Goal: Task Accomplishment & Management: Complete application form

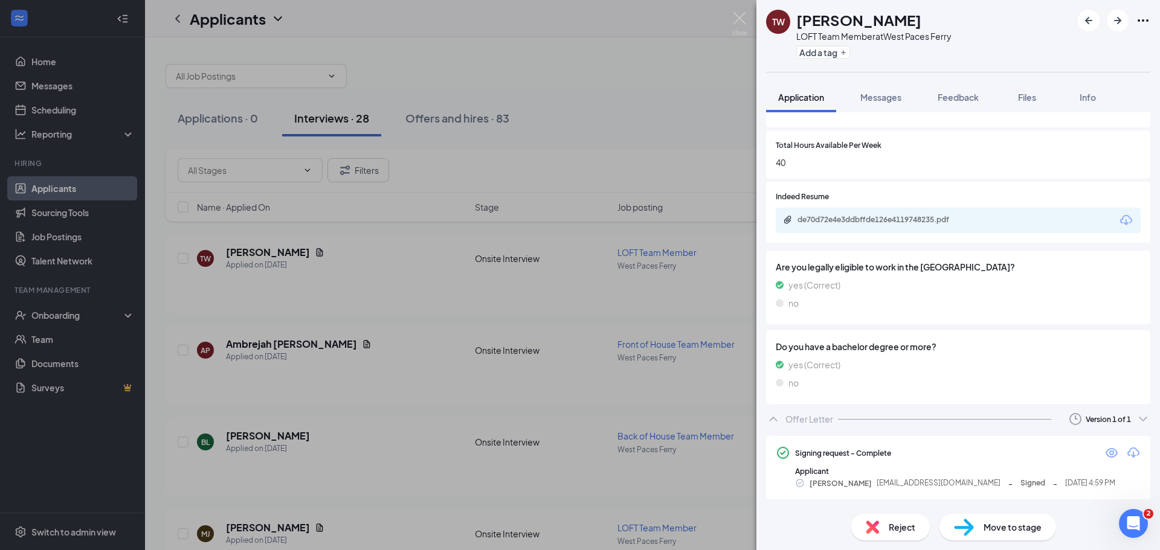
scroll to position [491, 0]
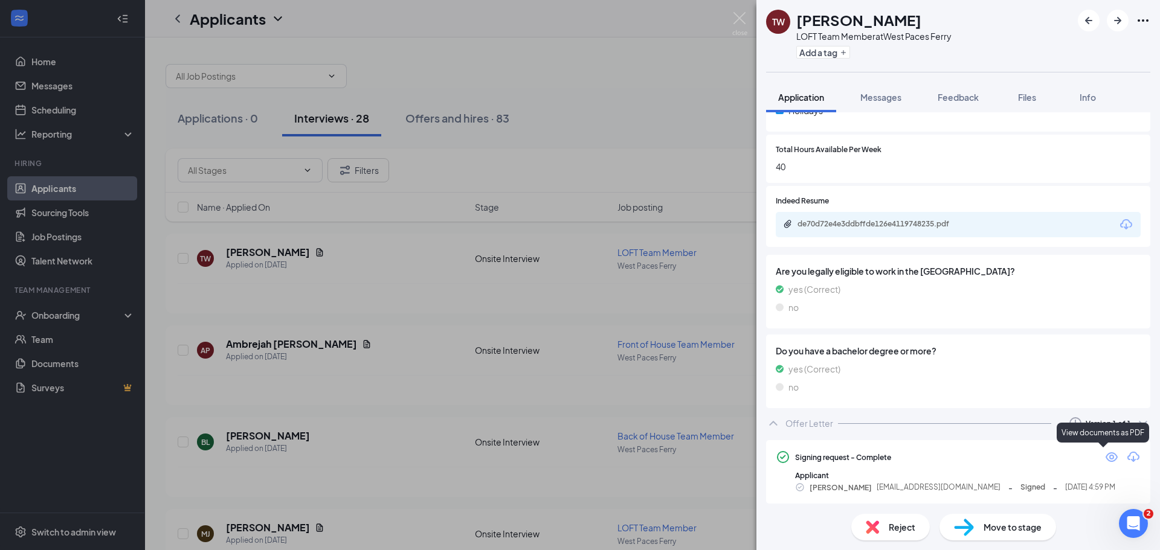
click at [1104, 459] on icon "Eye" at bounding box center [1111, 457] width 15 height 15
click at [1023, 529] on span "Move to stage" at bounding box center [1013, 527] width 58 height 13
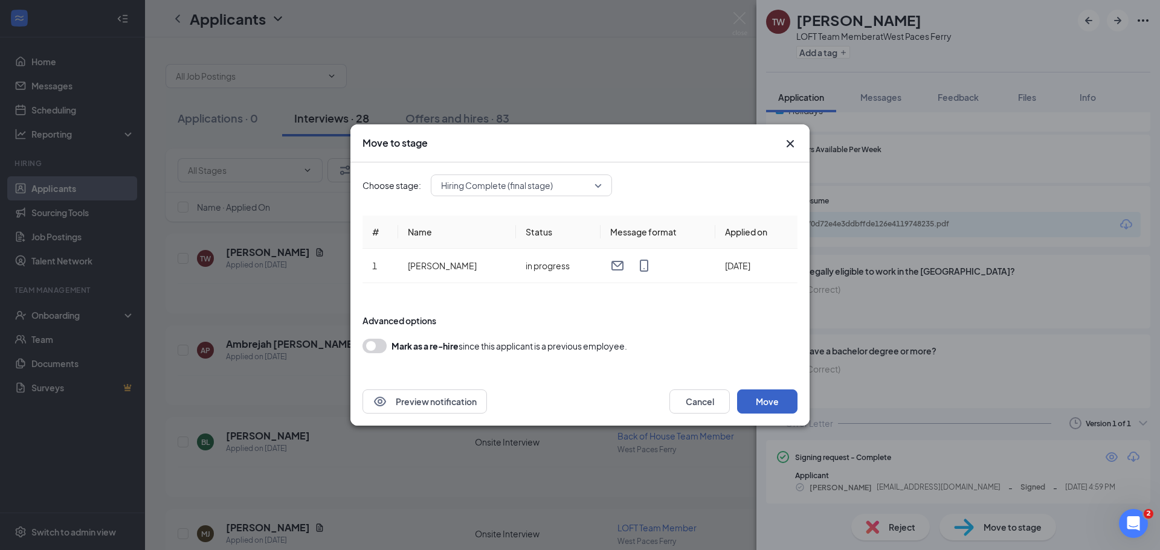
click at [756, 405] on button "Move" at bounding box center [767, 402] width 60 height 24
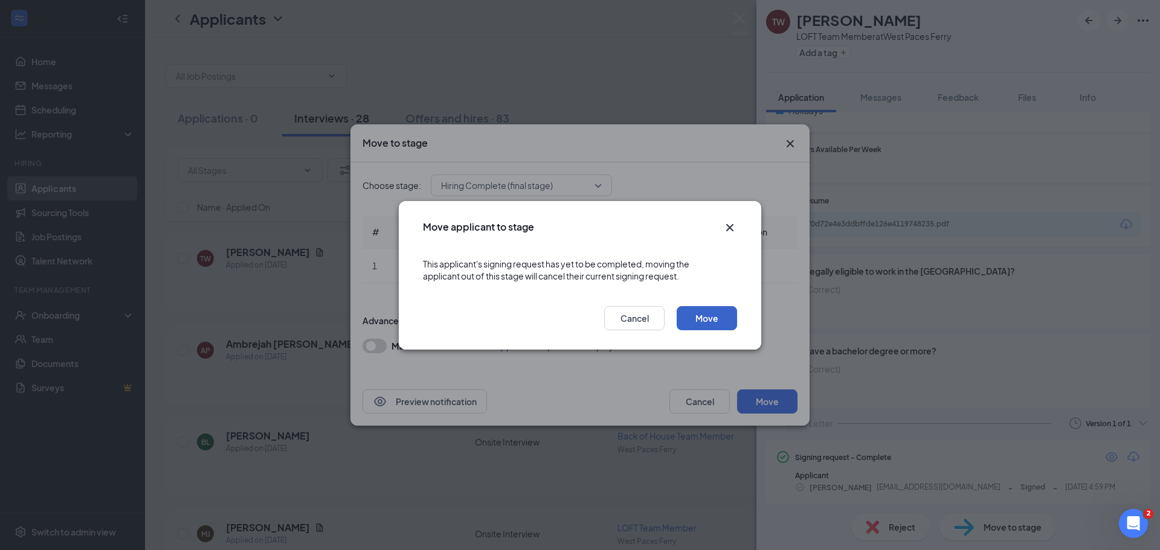
click at [699, 312] on button "Move" at bounding box center [707, 318] width 60 height 24
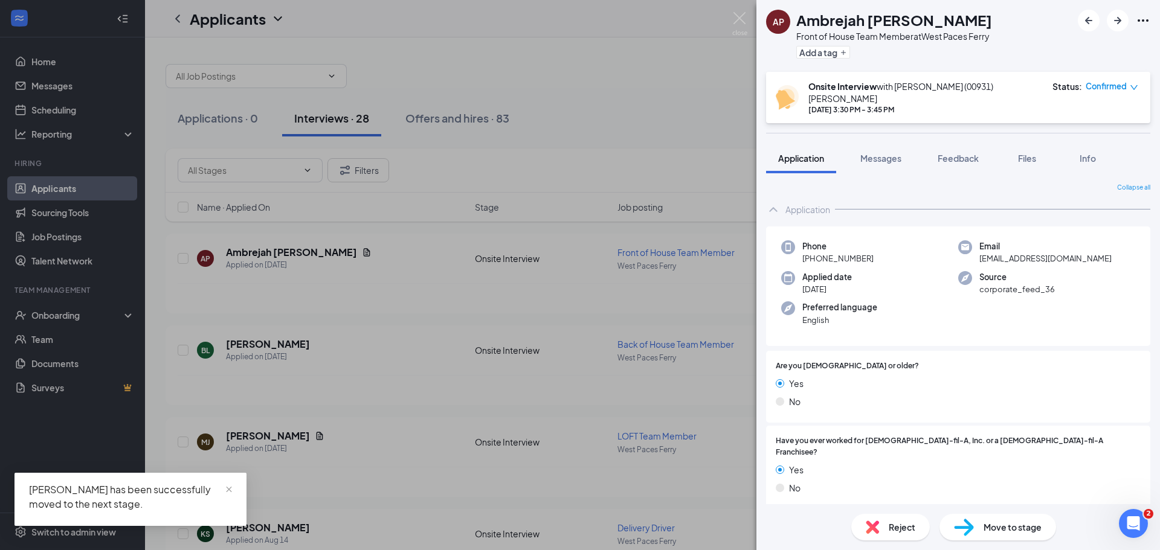
click at [75, 322] on div "AP Ambrejah [PERSON_NAME] Front of House Team Member at West Paces Ferry Add a …" at bounding box center [580, 275] width 1160 height 550
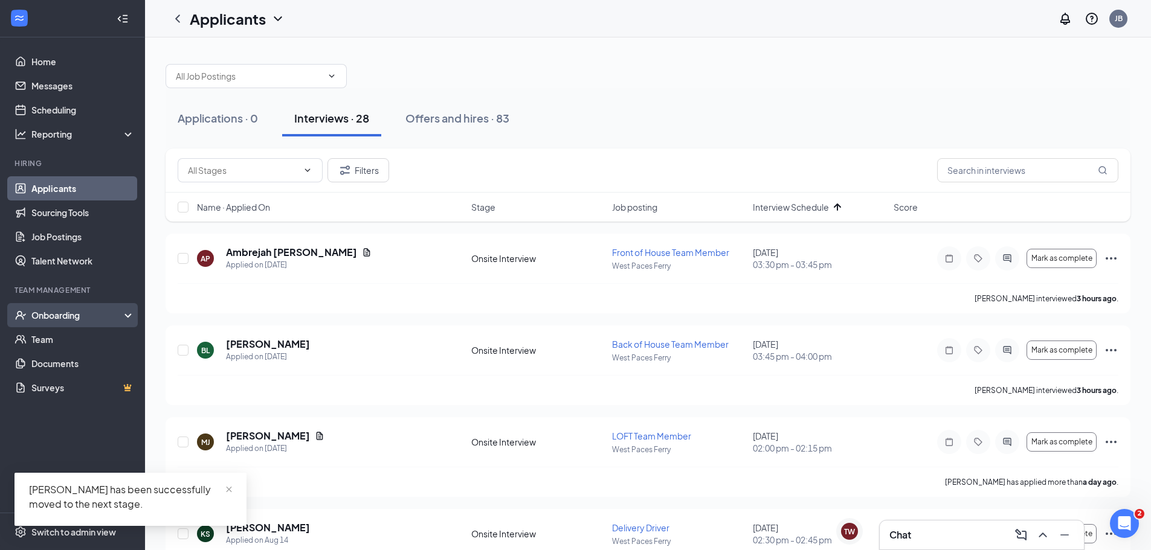
click at [76, 320] on div "Onboarding" at bounding box center [77, 315] width 93 height 12
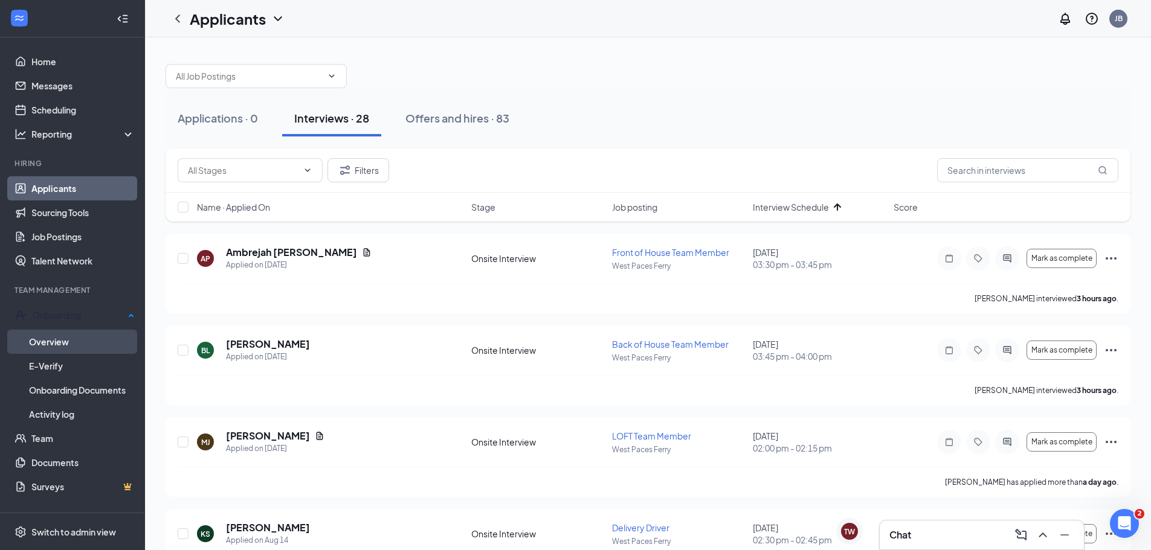
click at [72, 336] on link "Overview" at bounding box center [82, 342] width 106 height 24
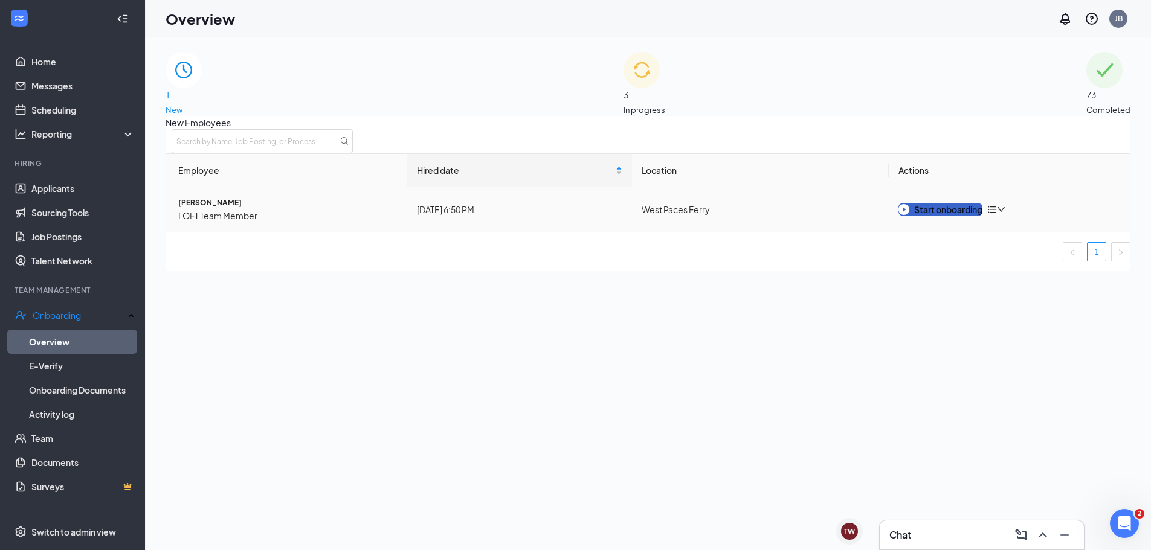
click at [917, 216] on div "Start onboarding" at bounding box center [940, 209] width 84 height 13
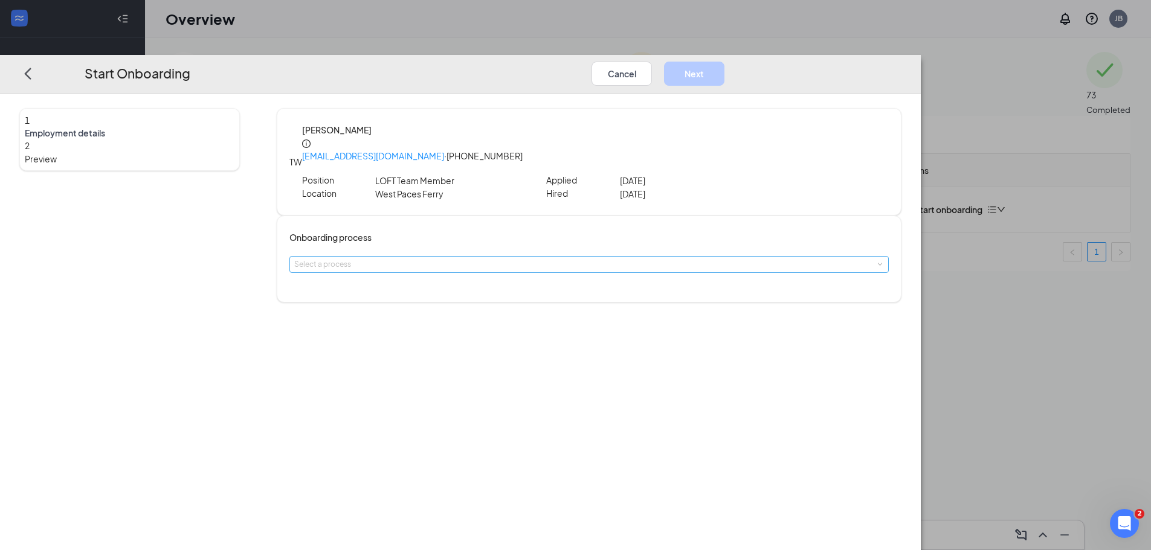
click at [463, 259] on div "Select a process" at bounding box center [586, 265] width 584 height 12
click at [463, 276] on li "[DEMOGRAPHIC_DATA]-Fil-A Vinings" at bounding box center [504, 271] width 198 height 22
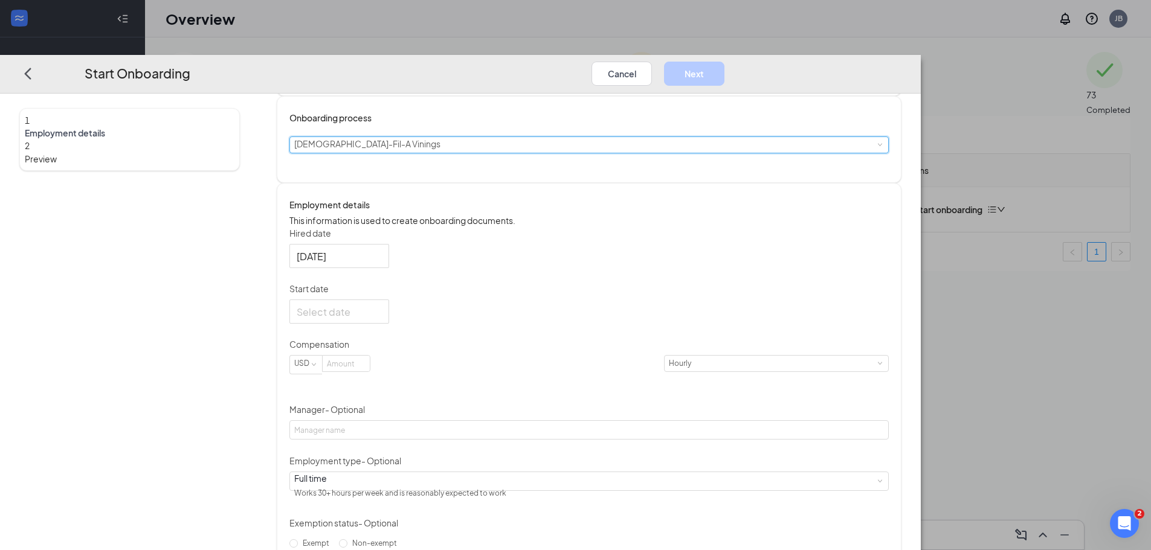
scroll to position [121, 0]
click at [382, 305] on div at bounding box center [339, 310] width 85 height 15
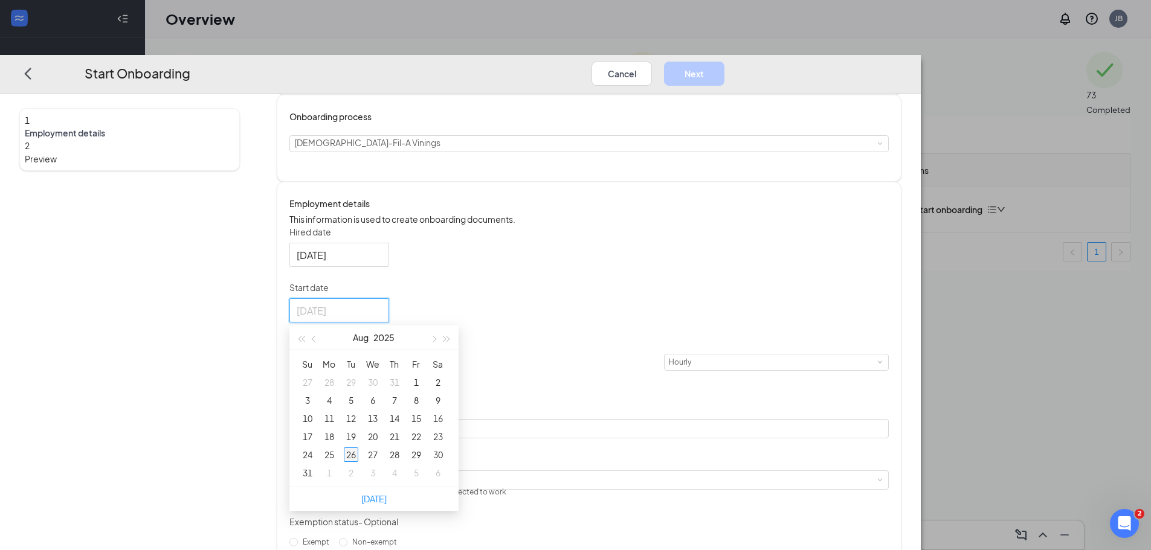
type input "[DATE]"
click at [358, 451] on div "26" at bounding box center [351, 455] width 15 height 15
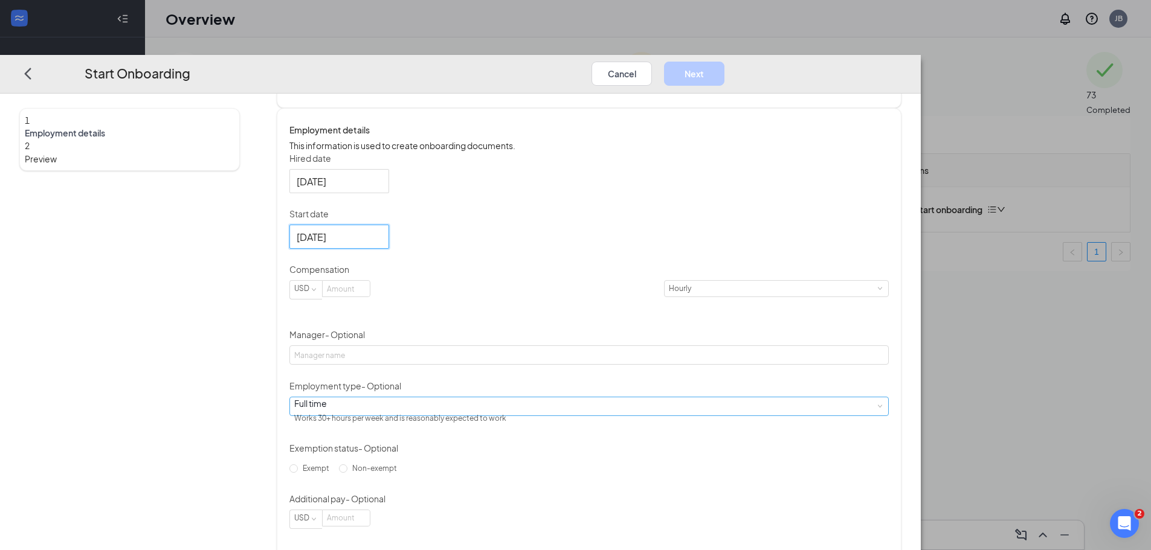
scroll to position [215, 0]
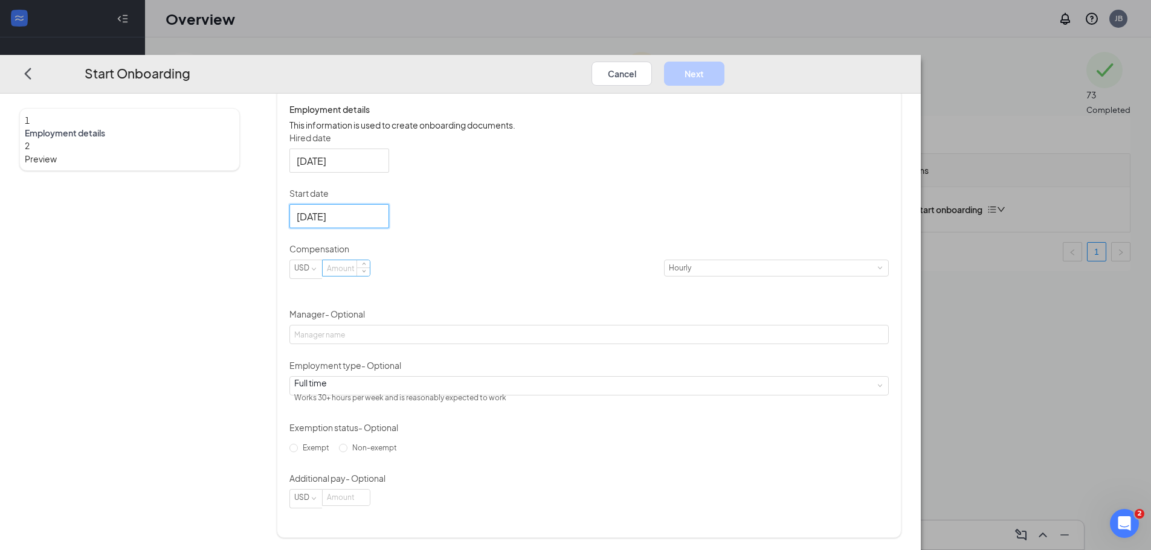
click at [370, 271] on input at bounding box center [346, 268] width 47 height 16
type input "13"
click at [888, 367] on div "Hired date [DATE] Start date [DATE] [DATE] Su Mo Tu We Th Fr Sa 27 28 29 30 31 …" at bounding box center [588, 320] width 599 height 377
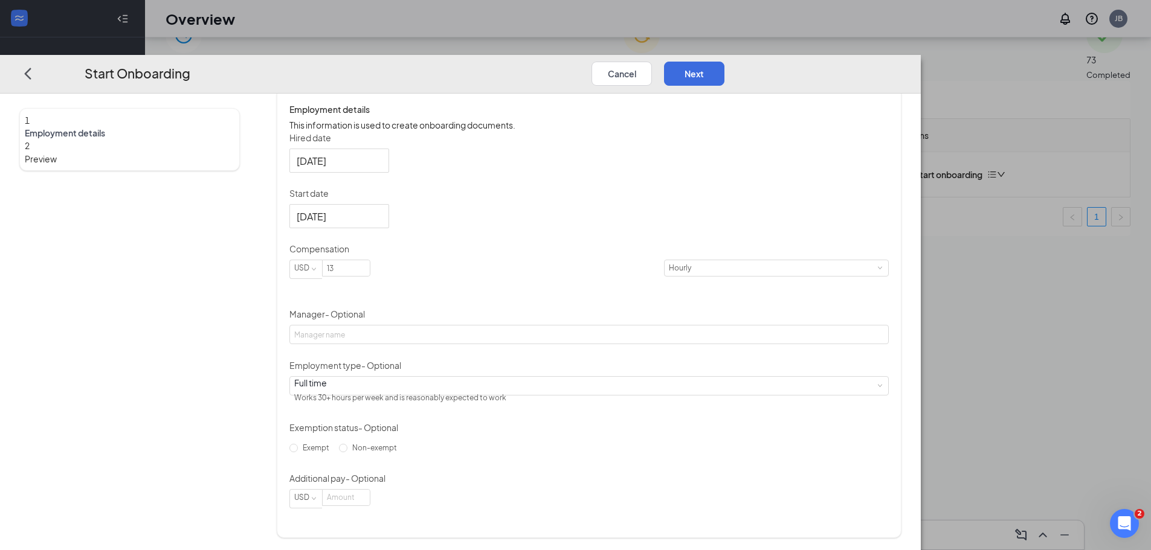
scroll to position [54, 0]
click at [515, 330] on input "Manager - Optional" at bounding box center [588, 334] width 599 height 19
type input "[PERSON_NAME]"
click at [347, 453] on input "Non-exempt" at bounding box center [343, 448] width 8 height 8
radio input "true"
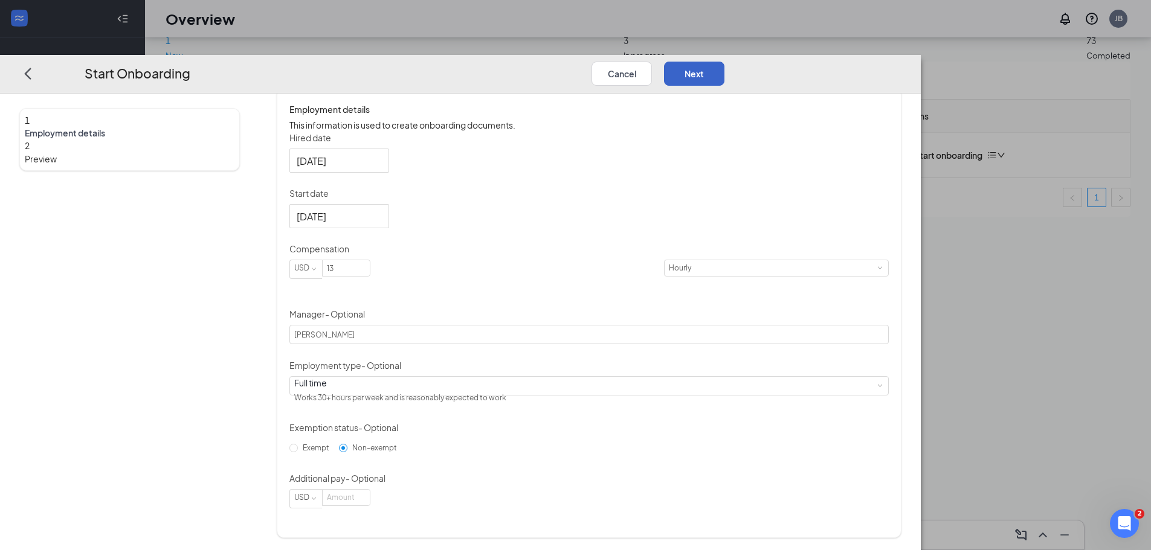
click at [724, 62] on button "Next" at bounding box center [694, 74] width 60 height 24
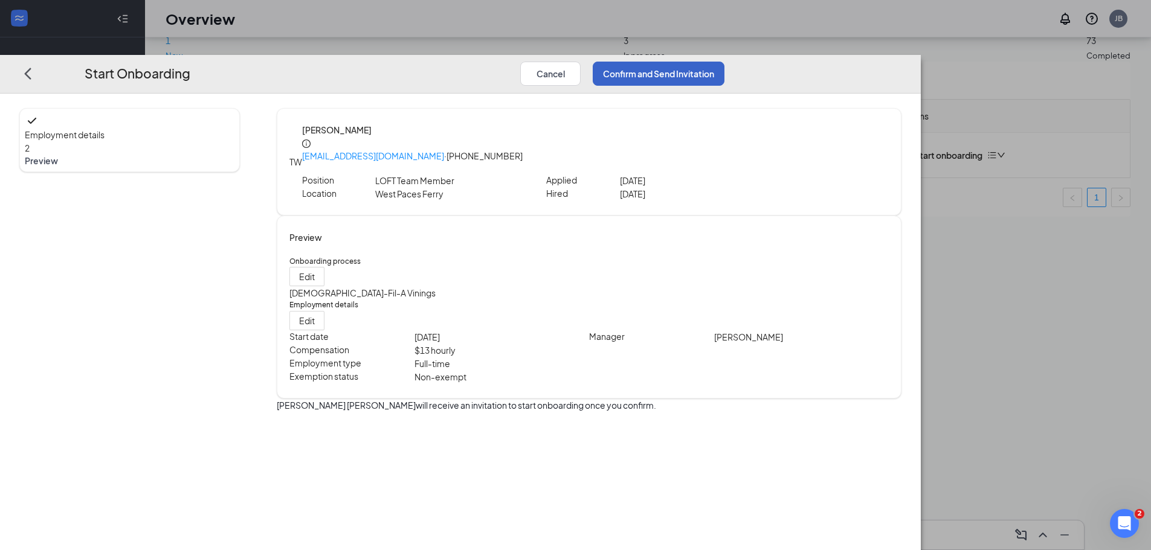
click at [724, 62] on button "Confirm and Send Invitation" at bounding box center [659, 74] width 132 height 24
